Goal: Transaction & Acquisition: Purchase product/service

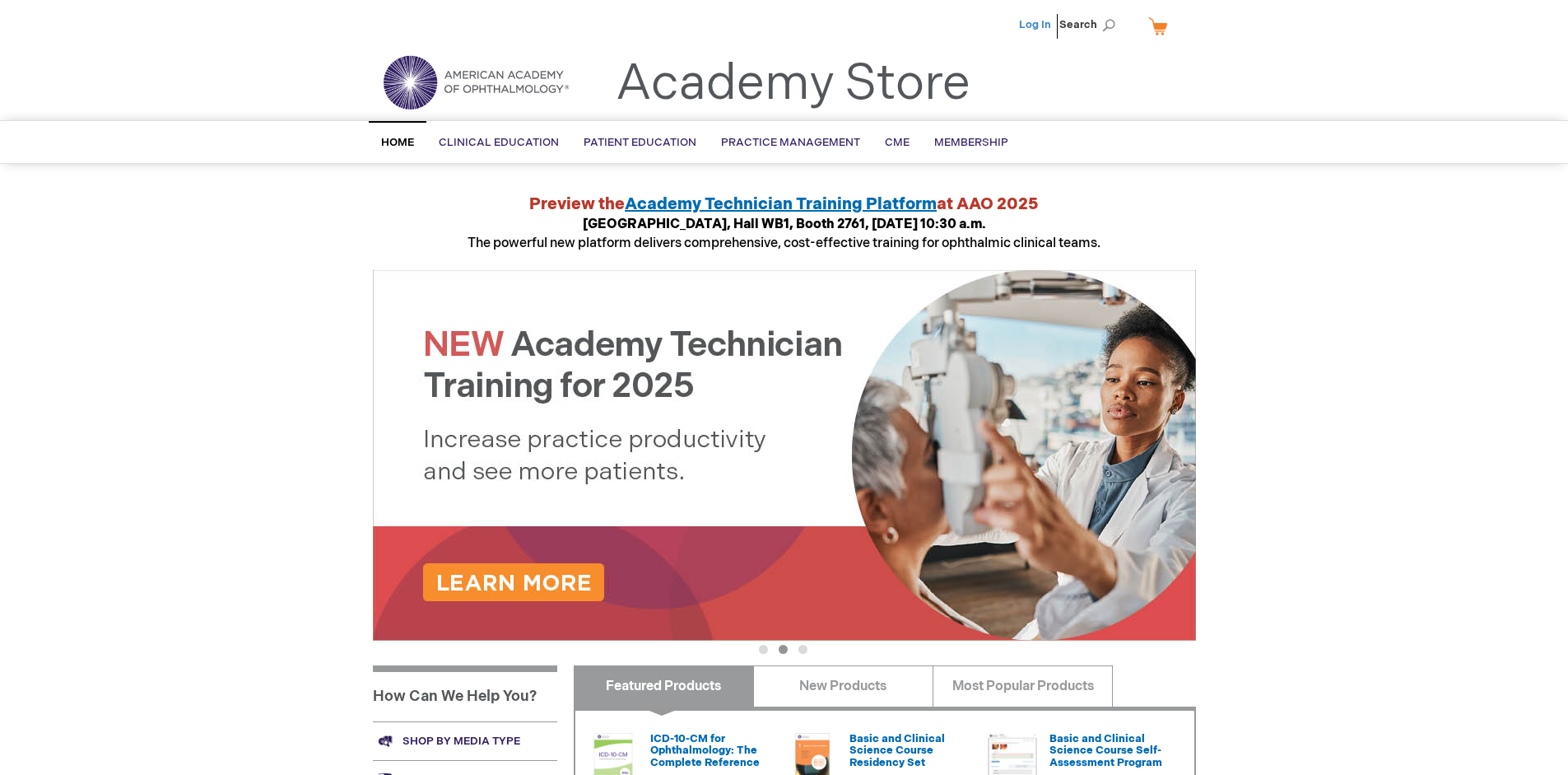
click at [1036, 24] on link "Log In" at bounding box center [1035, 24] width 32 height 13
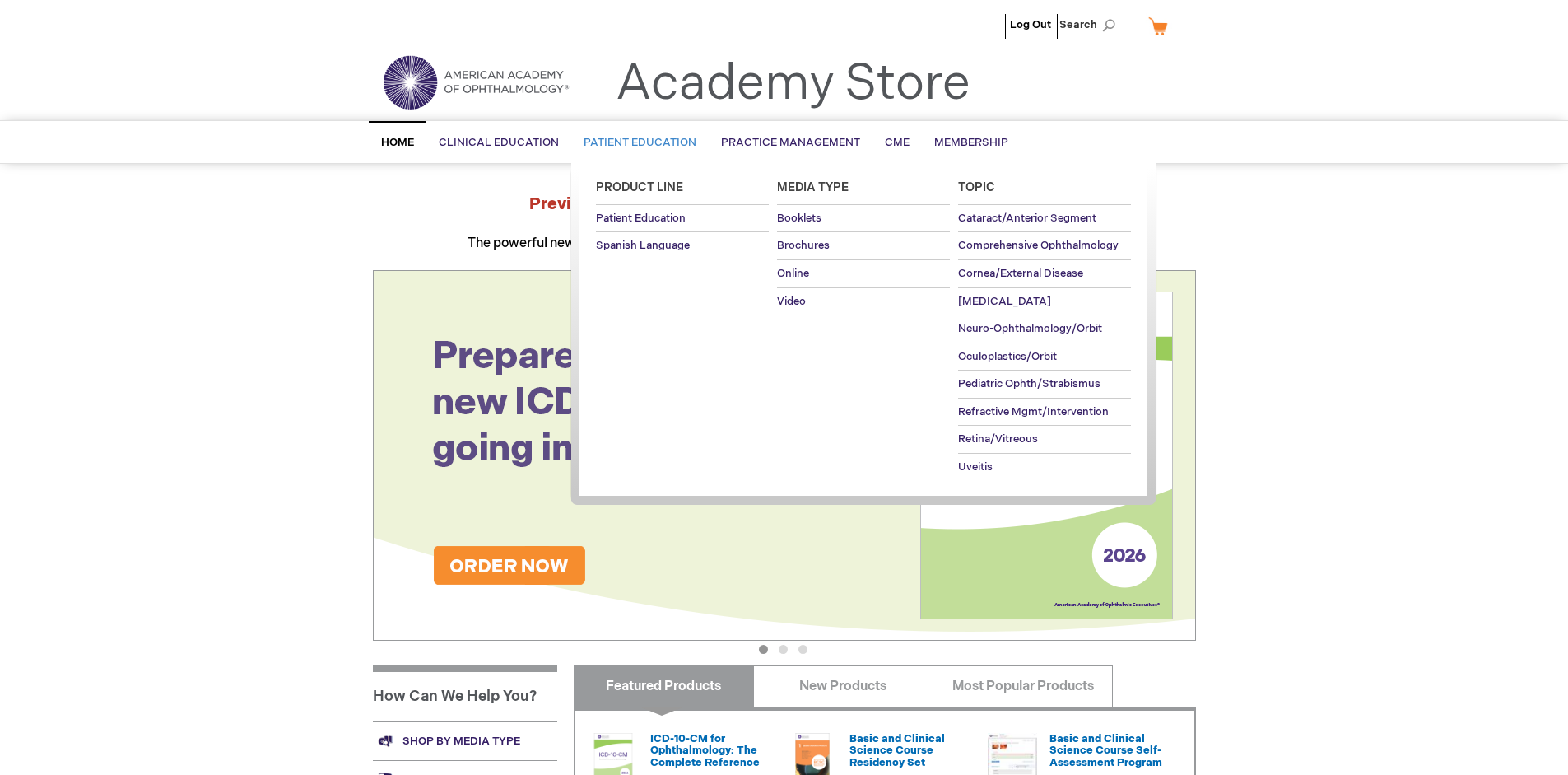
click at [636, 142] on span "Patient Education" at bounding box center [640, 142] width 113 height 13
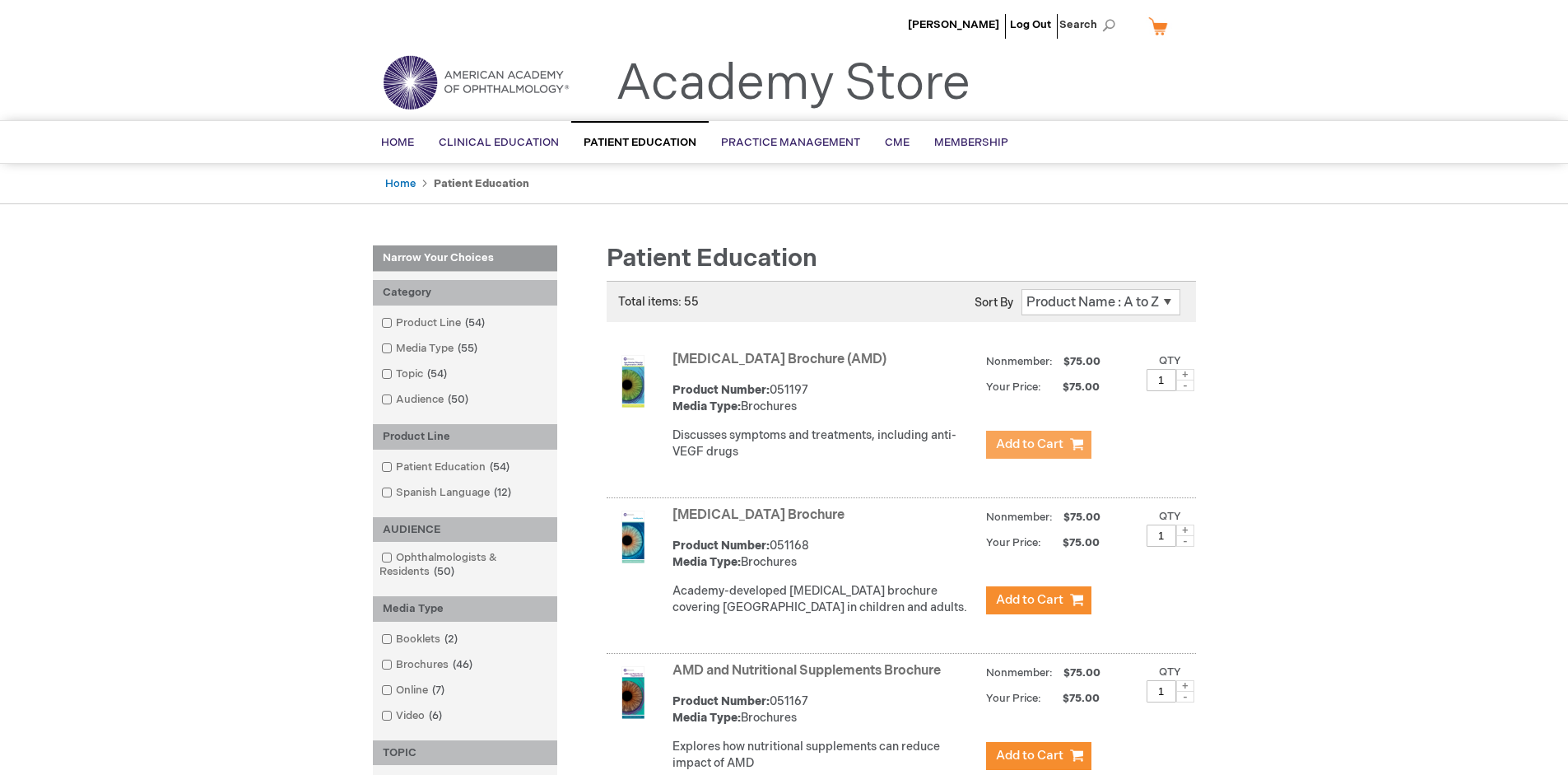
click at [1038, 445] on span "Add to Cart" at bounding box center [1029, 444] width 68 height 16
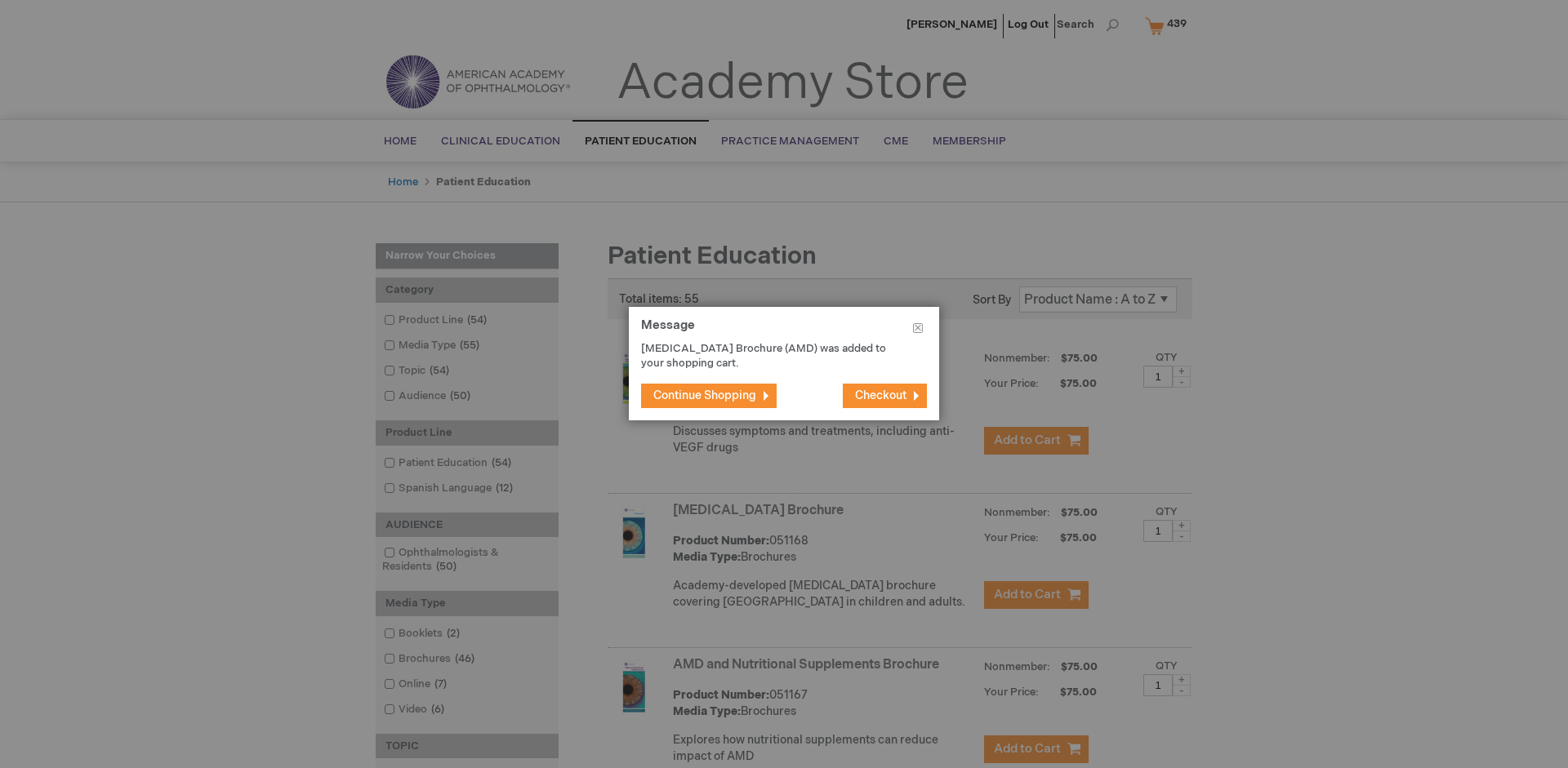
click at [704, 395] on span "Continue Shopping" at bounding box center [704, 395] width 103 height 14
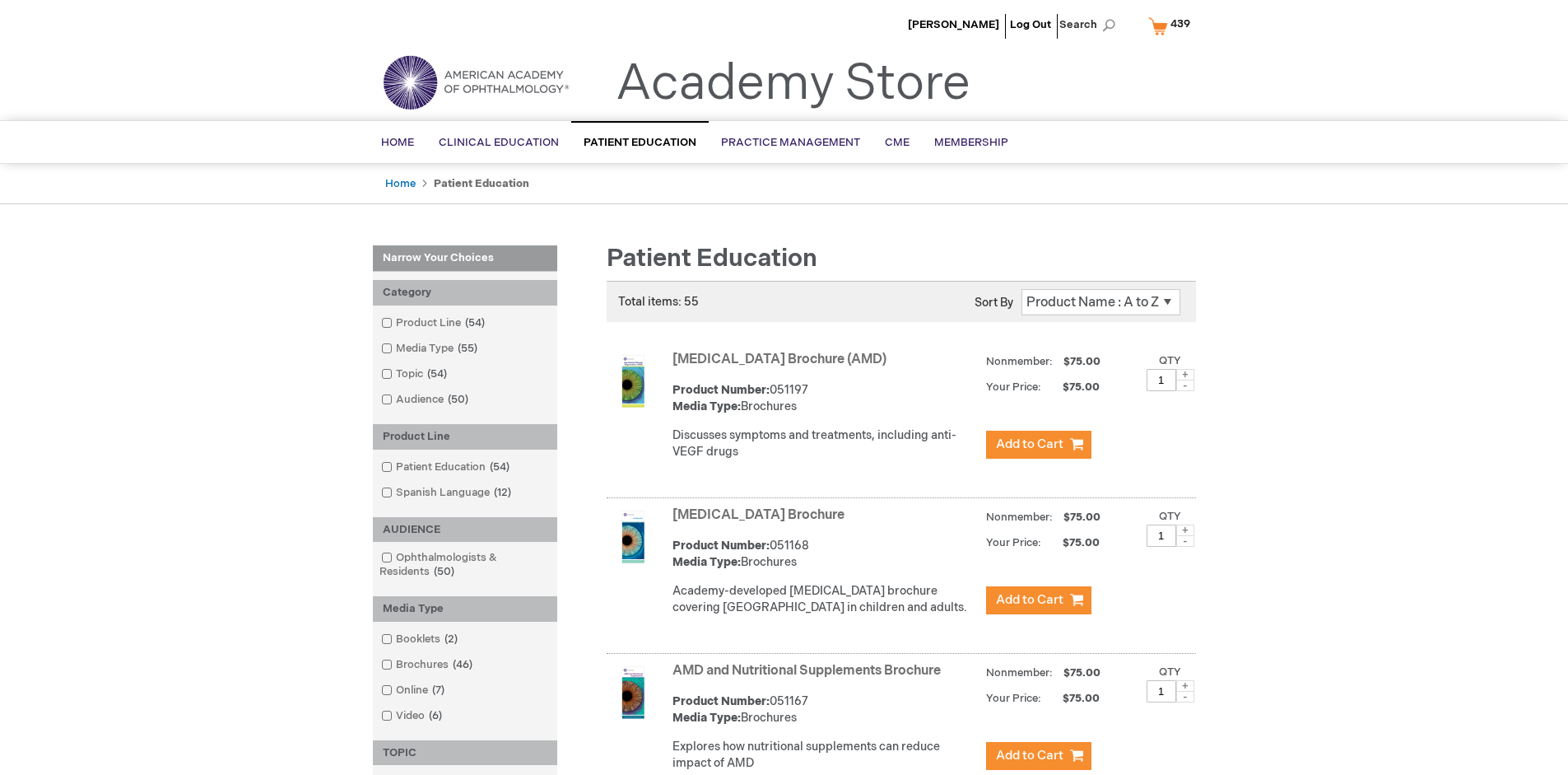
click at [810, 679] on link "AMD and Nutritional Supplements Brochure" at bounding box center [807, 671] width 268 height 16
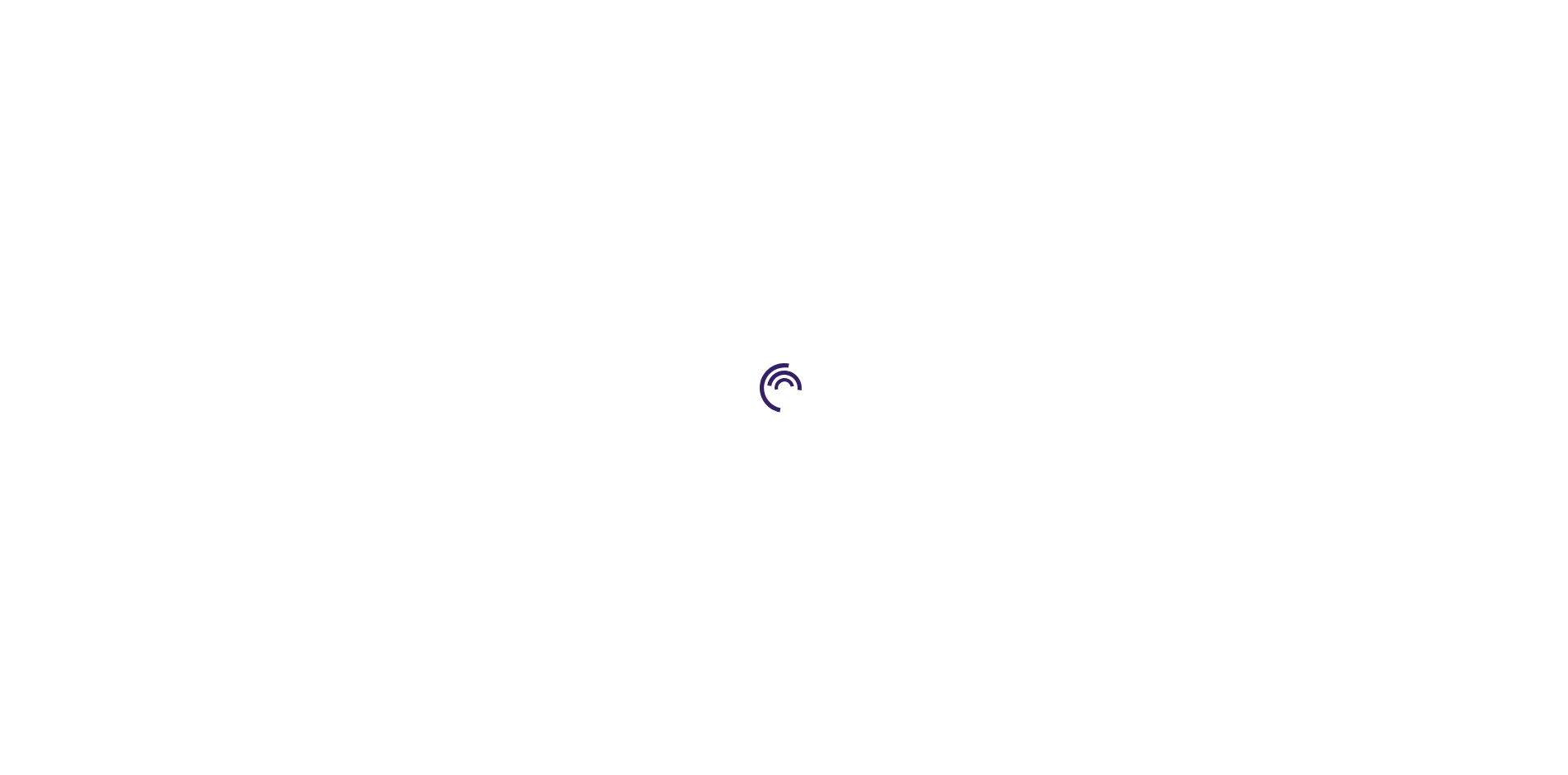
type input "1"
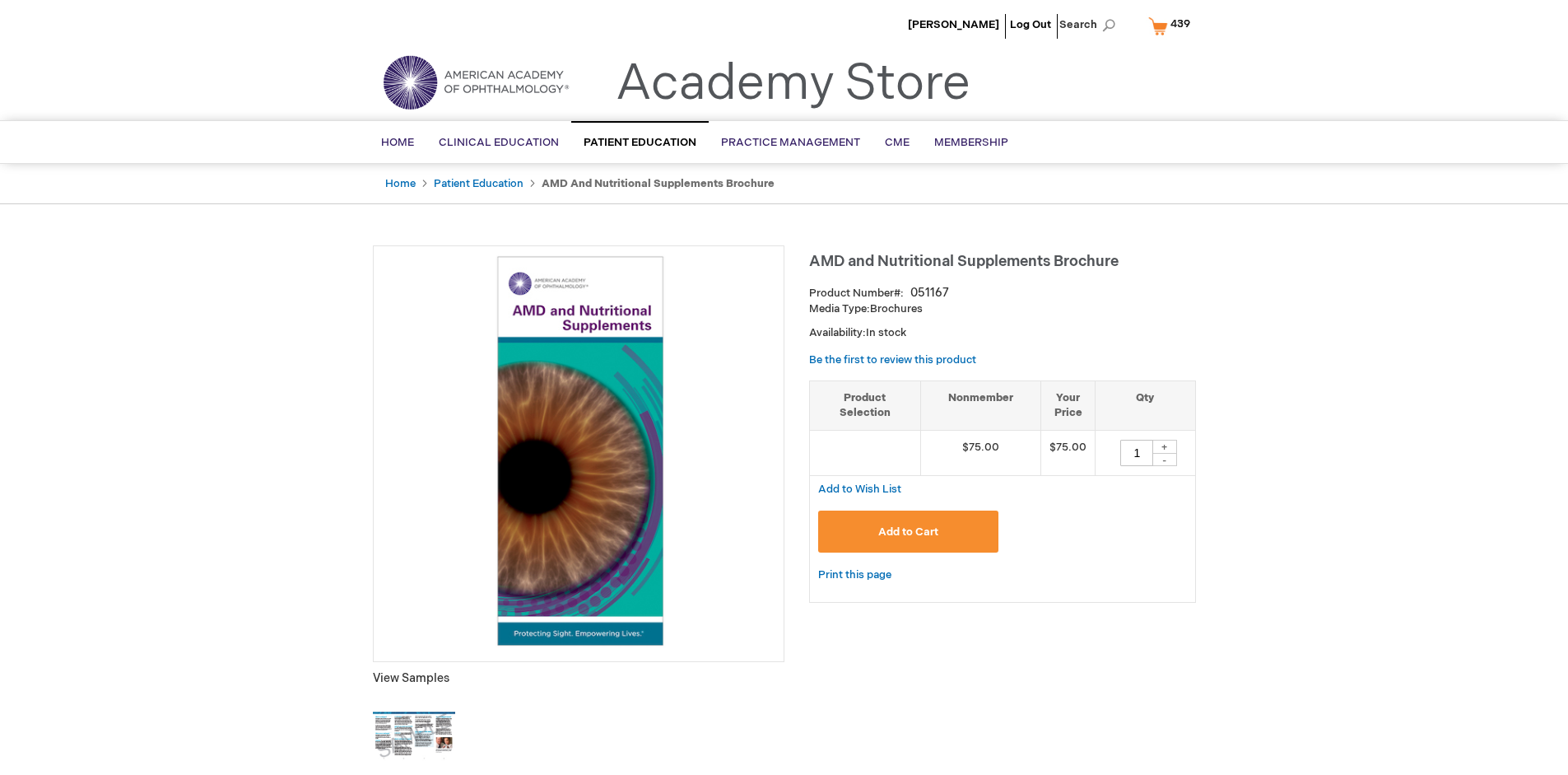
click at [908, 531] on span "Add to Cart" at bounding box center [908, 531] width 60 height 13
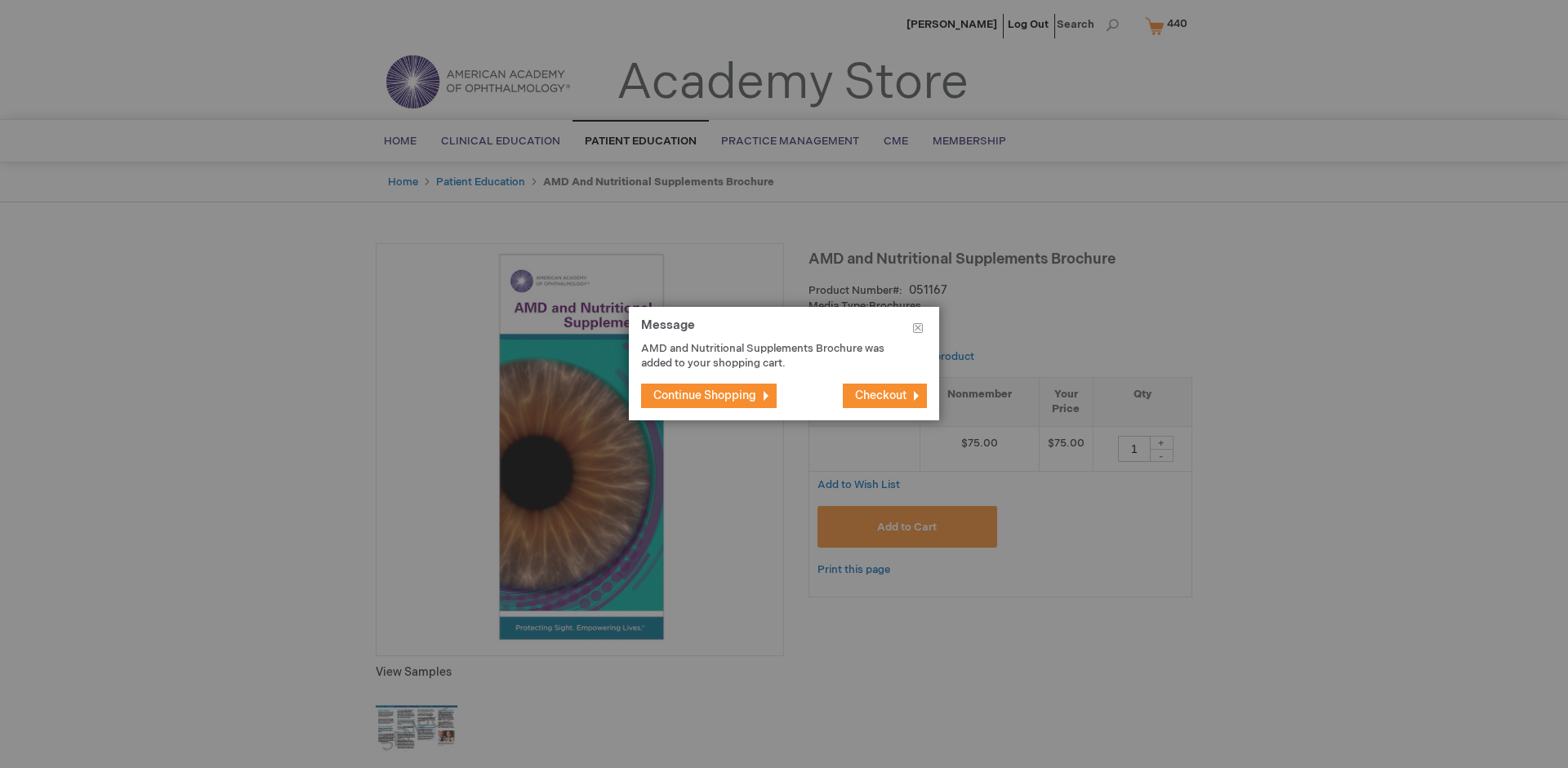
click at [704, 395] on span "Continue Shopping" at bounding box center [704, 395] width 103 height 14
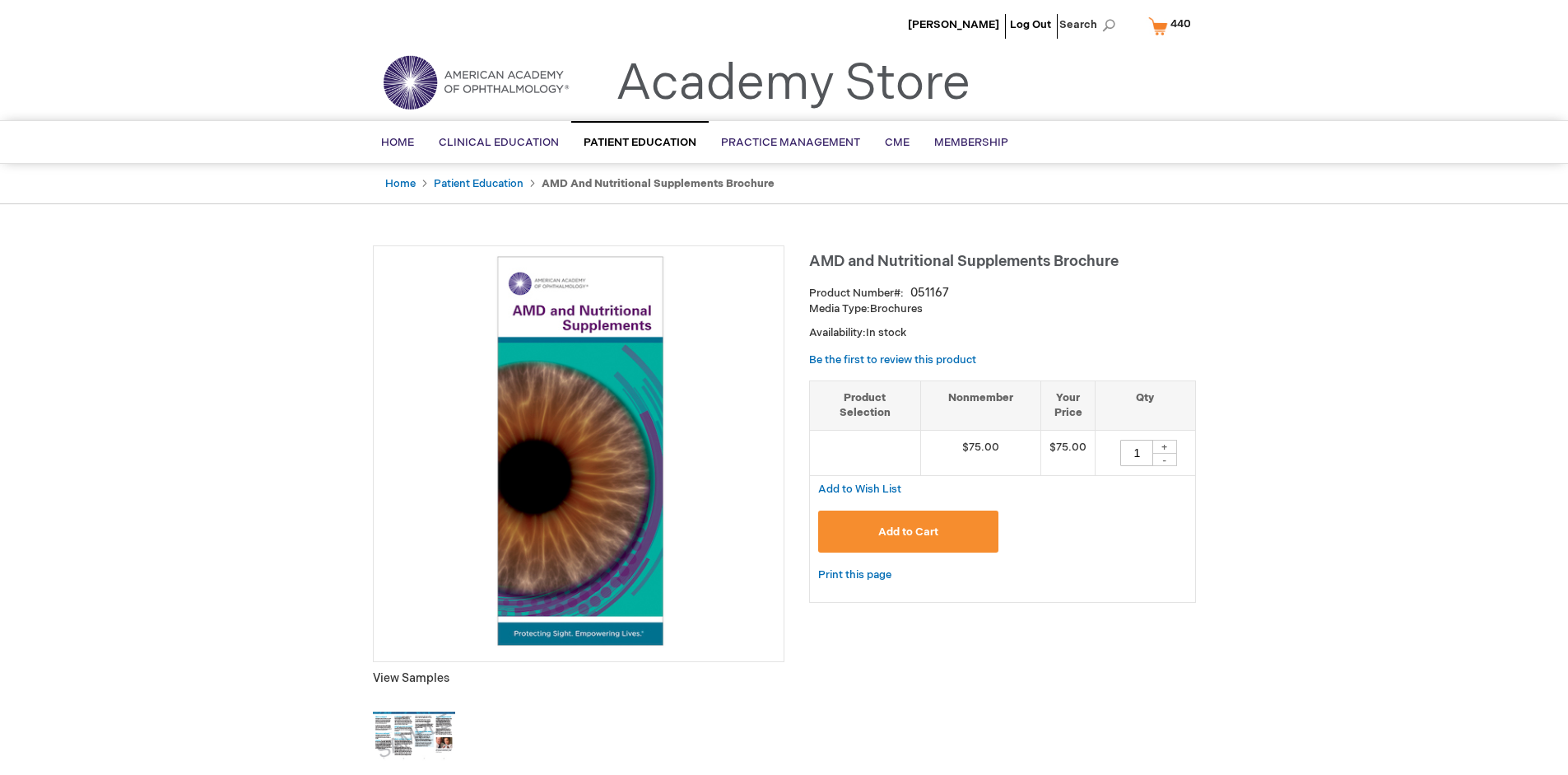
click at [1173, 25] on span "440" at bounding box center [1180, 24] width 21 height 13
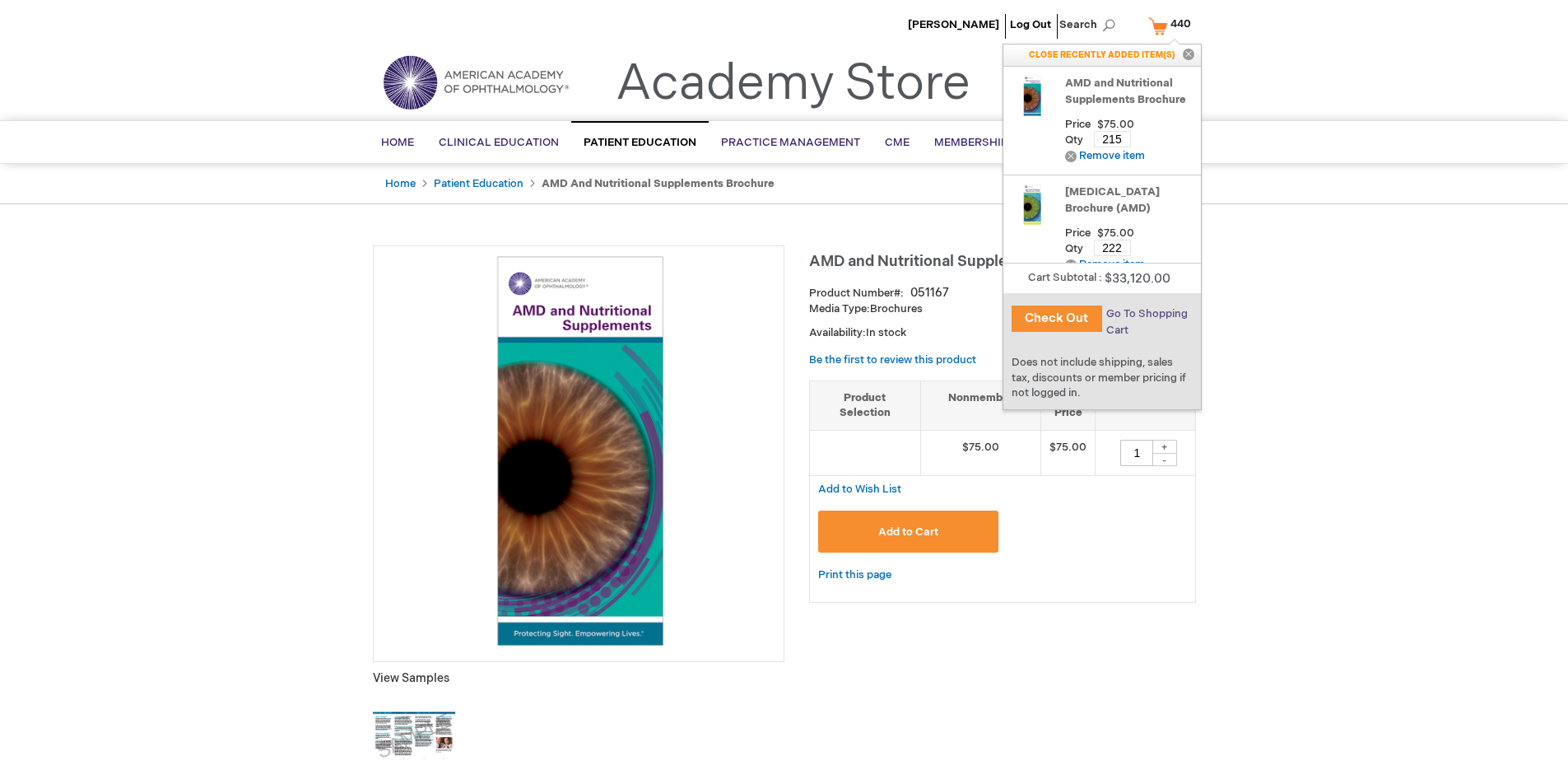
click at [1146, 314] on span "Go To Shopping Cart" at bounding box center [1147, 322] width 81 height 29
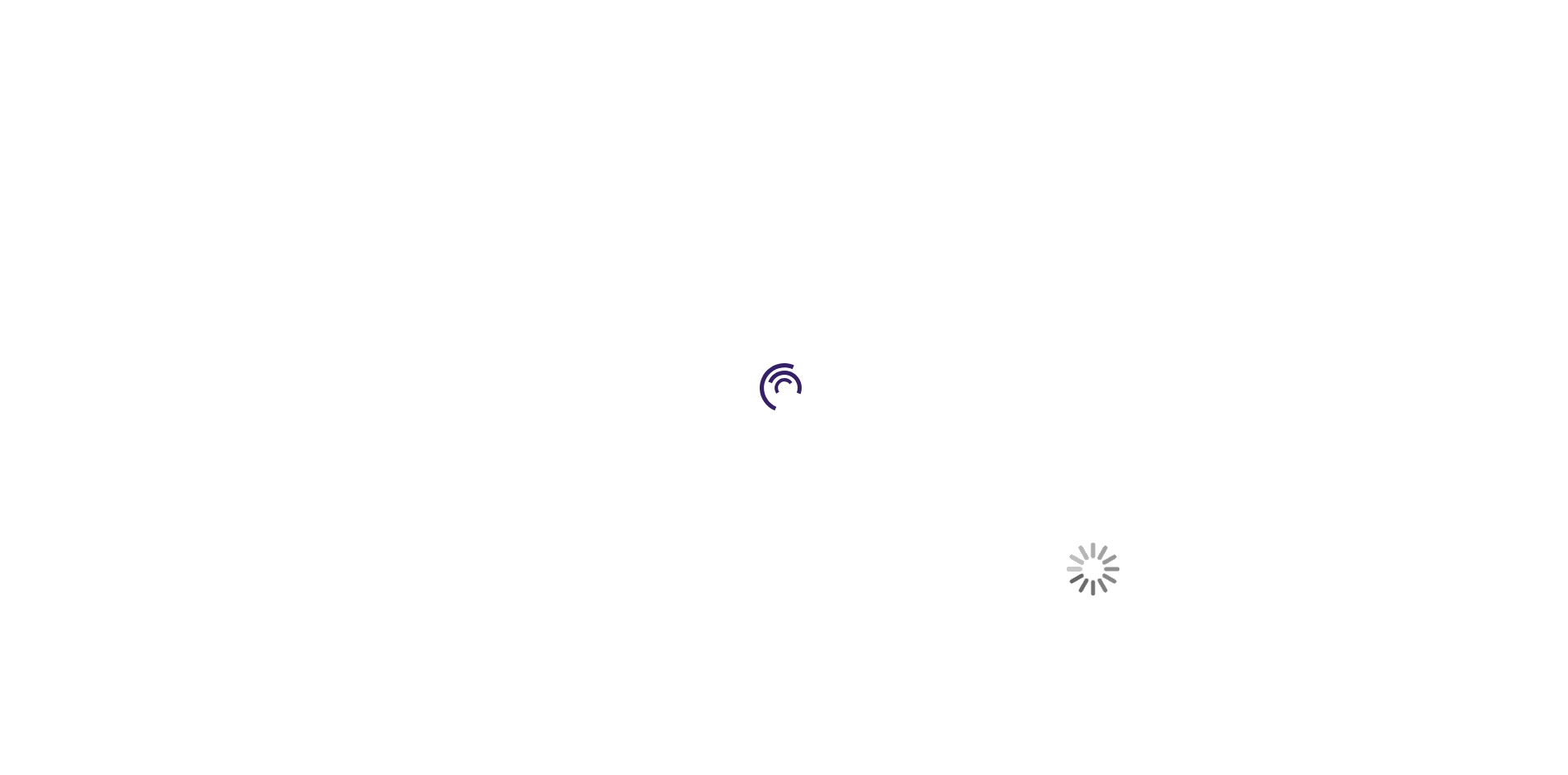
select select "US"
select select "41"
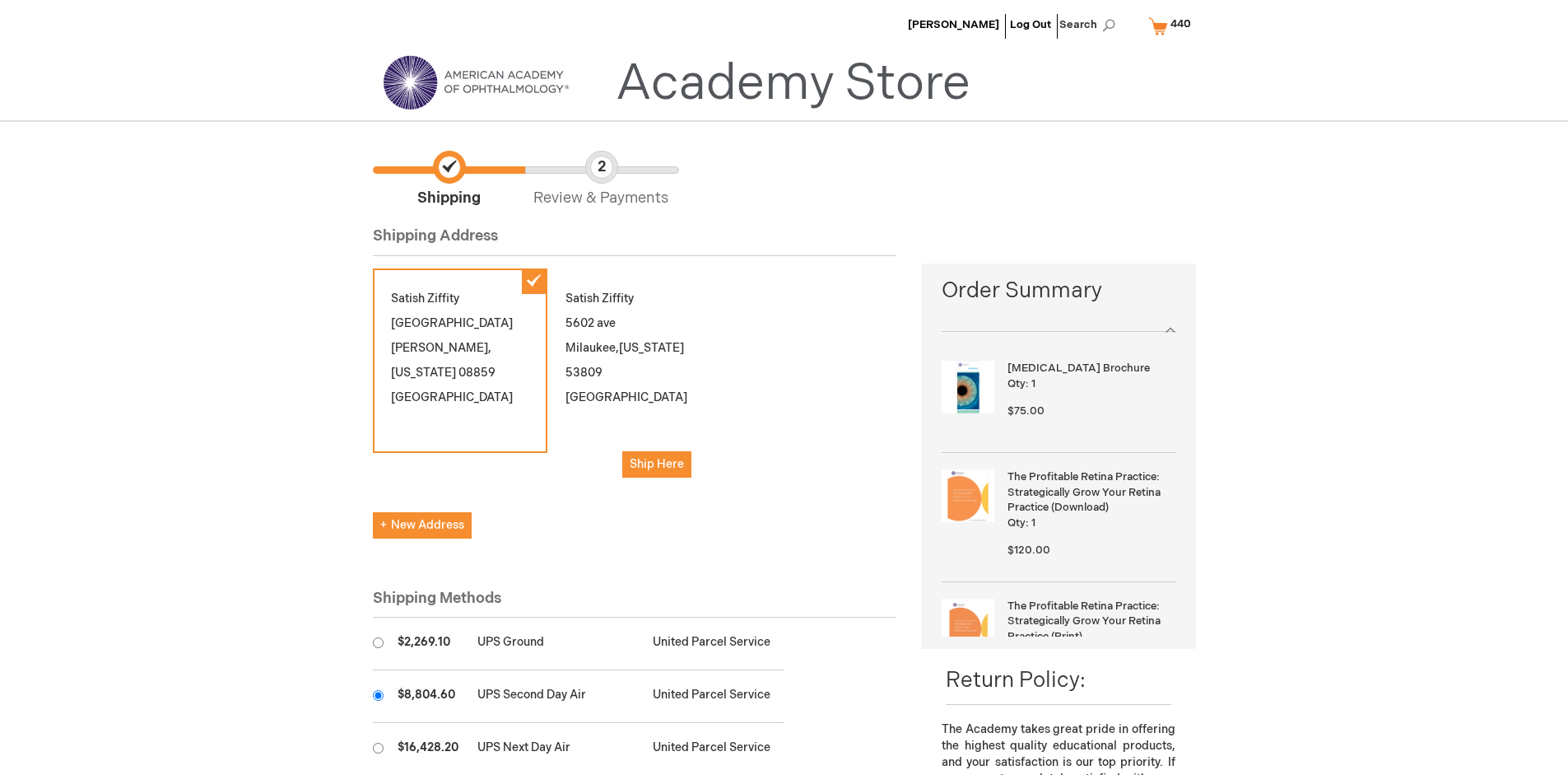
click at [378, 695] on input "radio" at bounding box center [378, 695] width 11 height 11
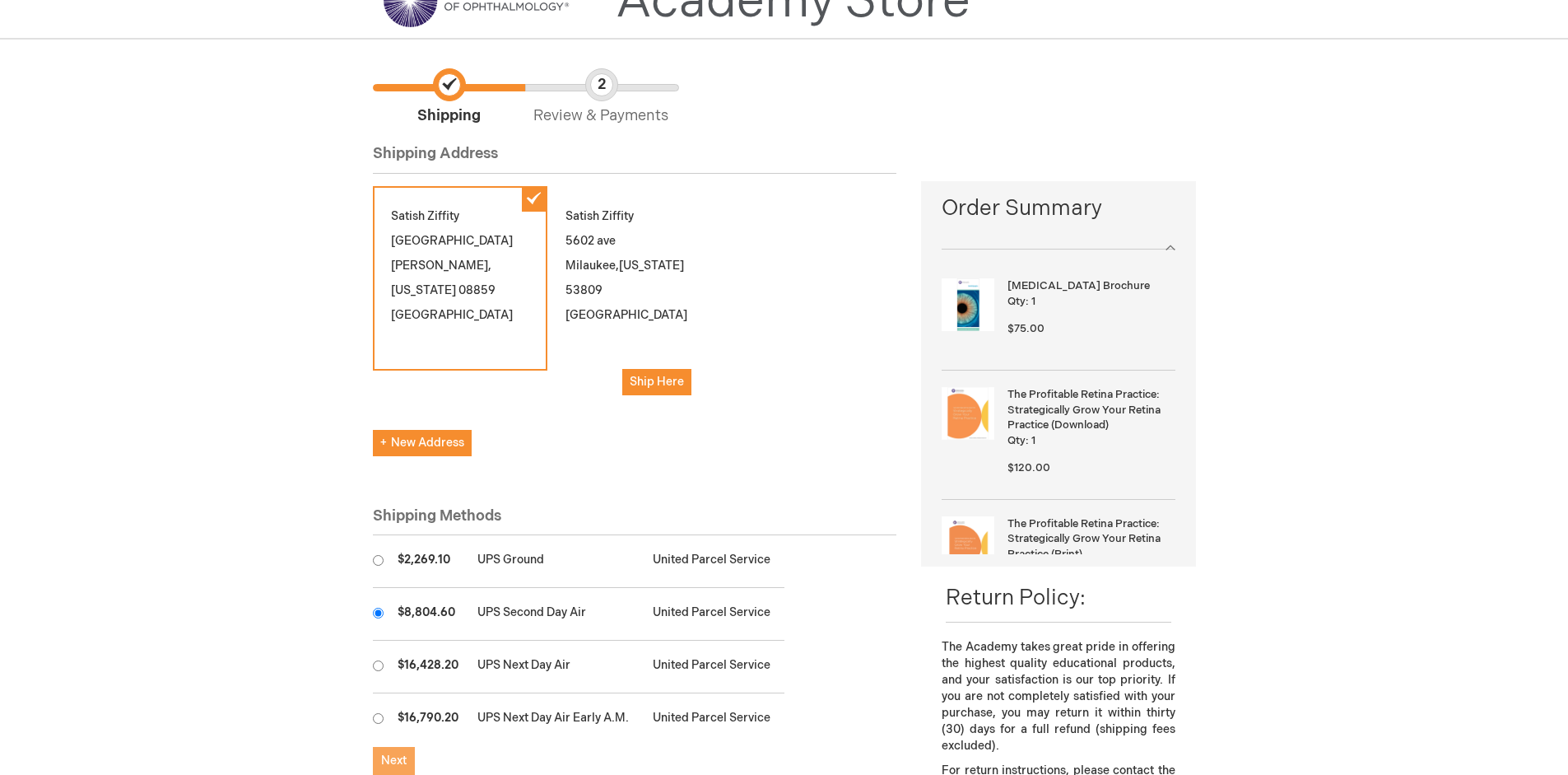
click at [394, 761] on span "Next" at bounding box center [394, 760] width 25 height 14
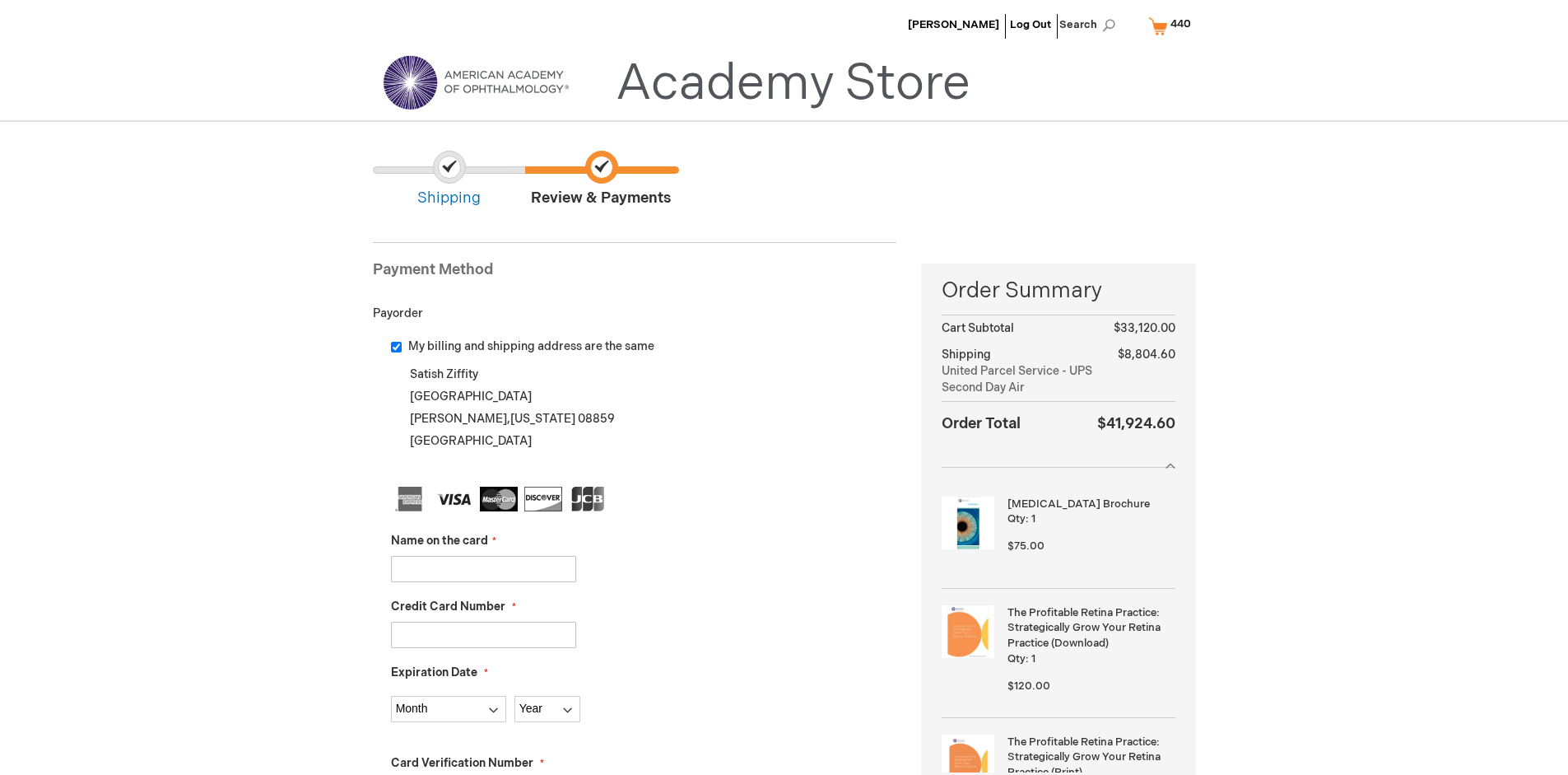
click at [483, 568] on input "Name on the card" at bounding box center [483, 568] width 185 height 26
